Goal: Find specific page/section: Find specific page/section

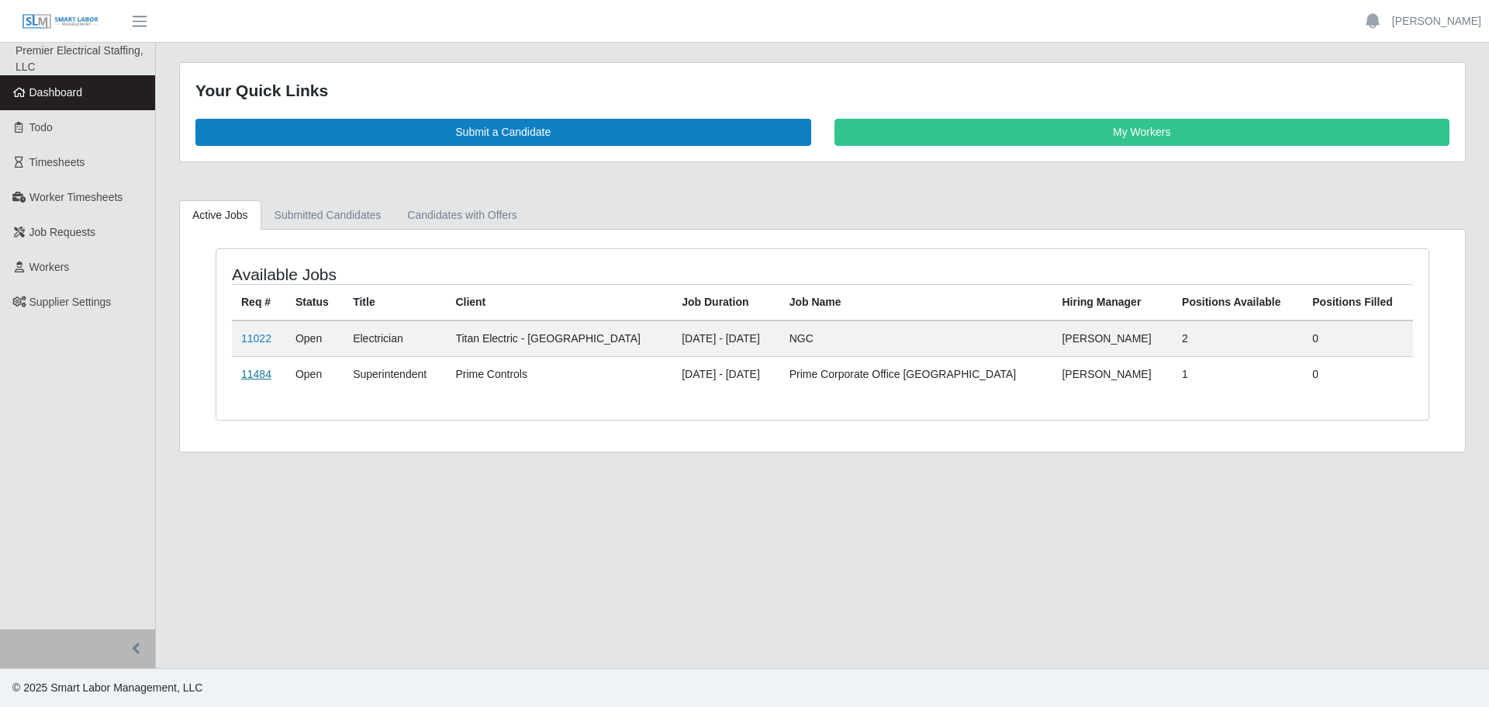
click at [246, 374] on link "11484" at bounding box center [256, 374] width 30 height 12
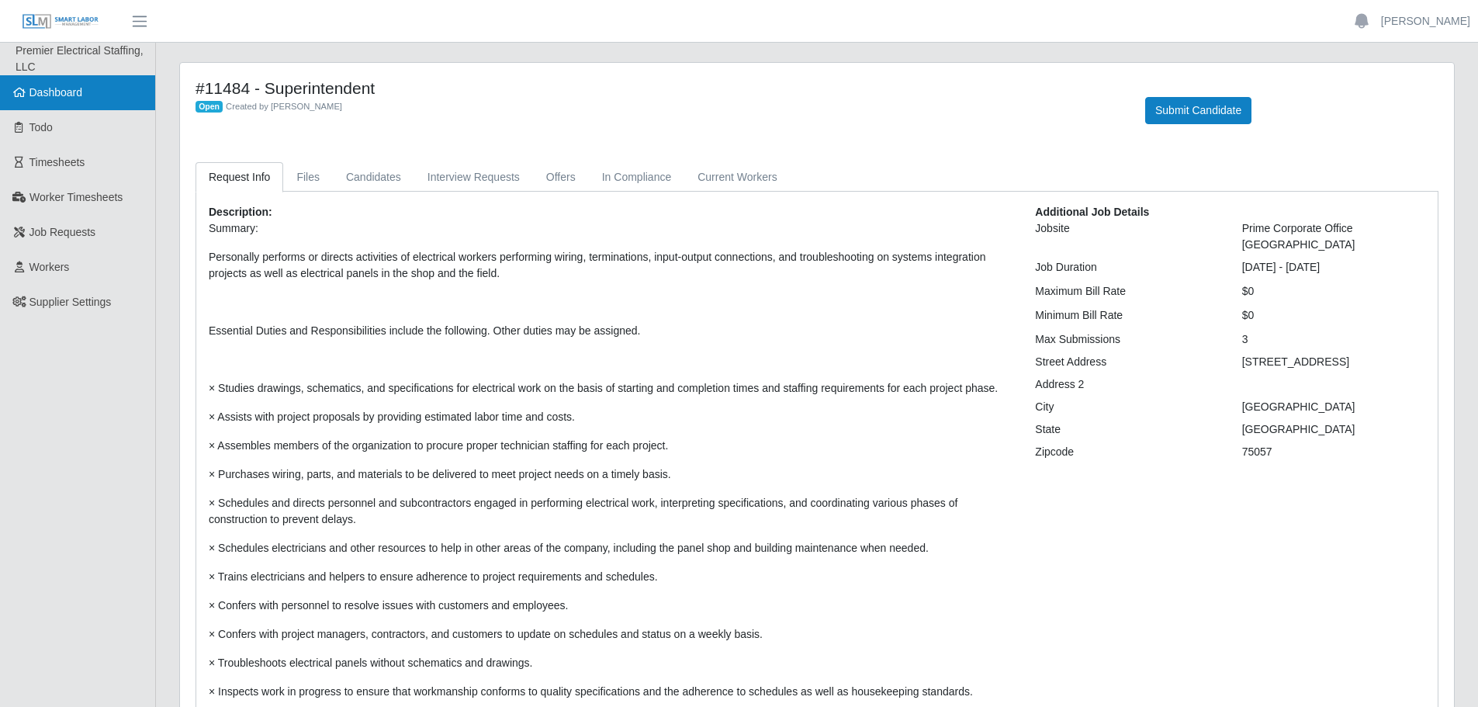
click at [65, 83] on link "Dashboard" at bounding box center [77, 92] width 155 height 35
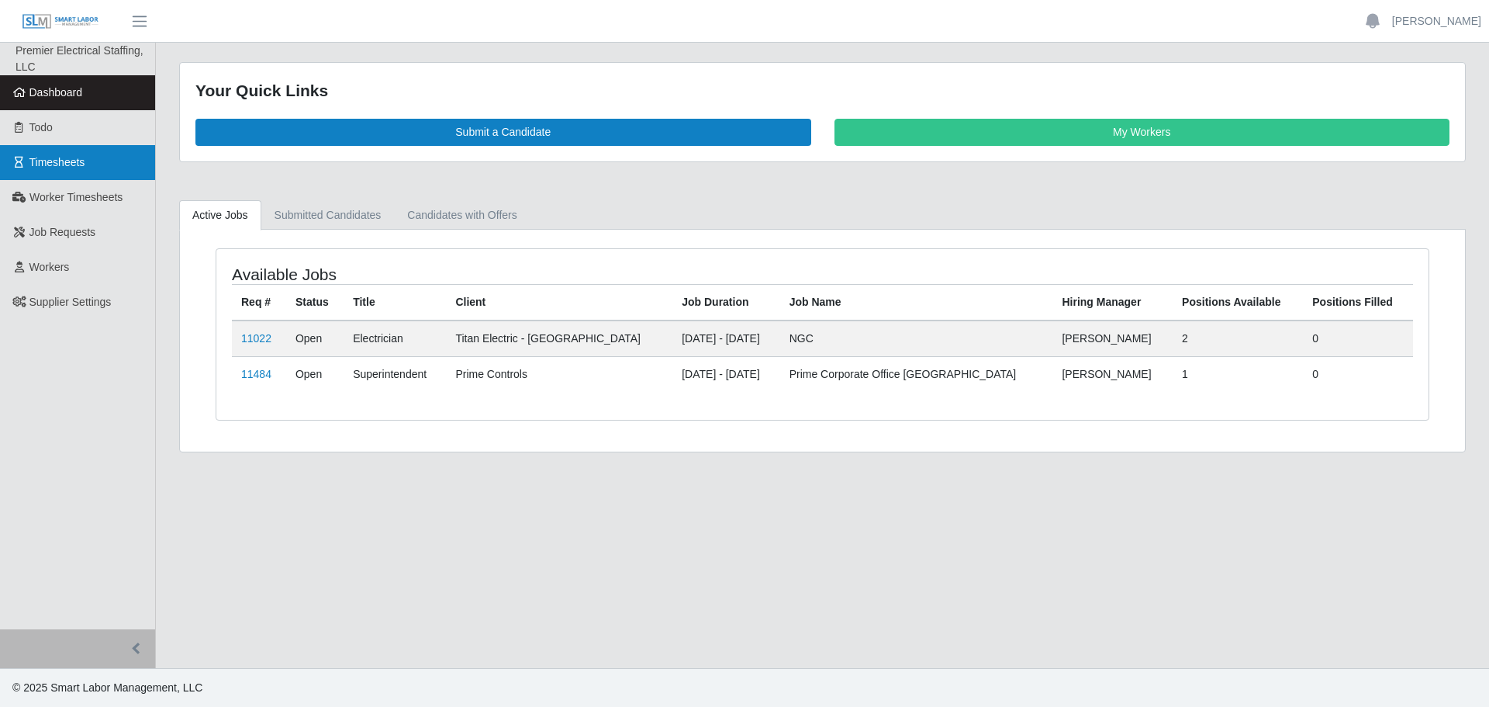
click at [70, 161] on span "Timesheets" at bounding box center [57, 162] width 56 height 12
